Goal: Information Seeking & Learning: Find specific fact

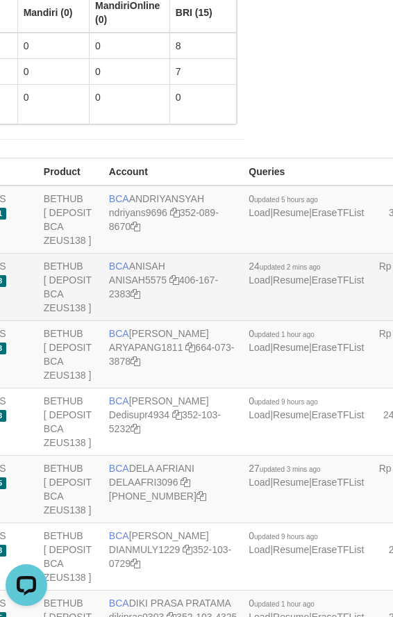
click at [149, 321] on td "BCA ANISAH ANISAH5575 406-167-2383" at bounding box center [174, 287] width 140 height 67
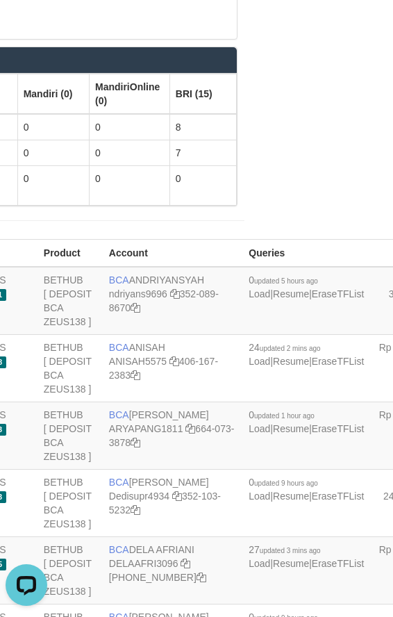
scroll to position [2317, 138]
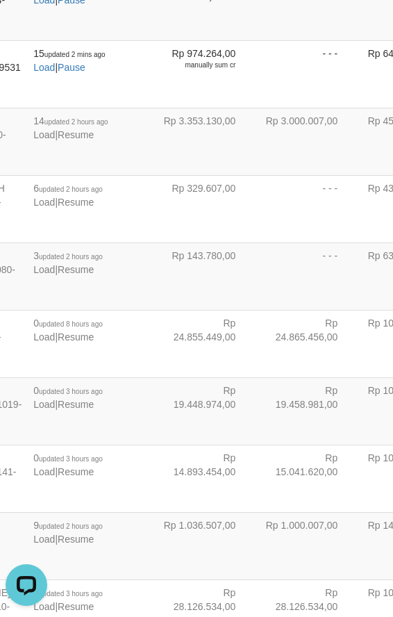
scroll to position [1518, 81]
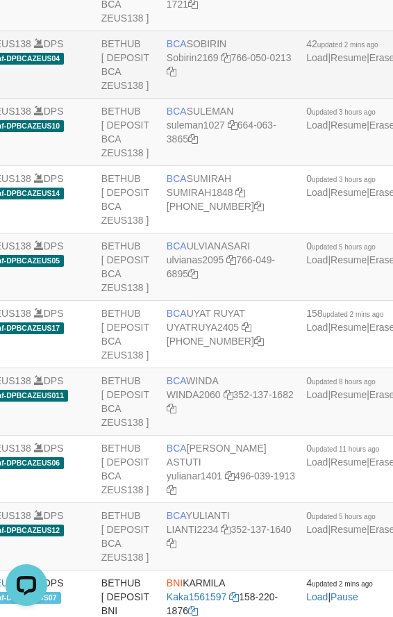
click at [198, 99] on td "BCA [GEOGRAPHIC_DATA] Sobirin2169 766-050-0213" at bounding box center [231, 64] width 140 height 67
click at [199, 99] on td "BCA [GEOGRAPHIC_DATA] Sobirin2169 766-050-0213" at bounding box center [231, 64] width 140 height 67
copy td "BCA SOBIRIN"
click at [199, 63] on link "Sobirin2169" at bounding box center [193, 57] width 52 height 11
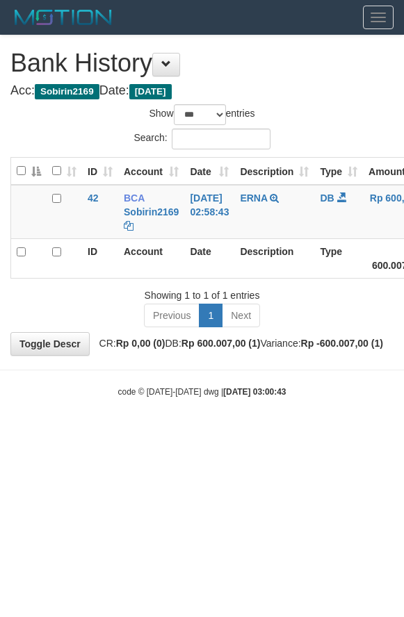
select select "***"
